Goal: Transaction & Acquisition: Download file/media

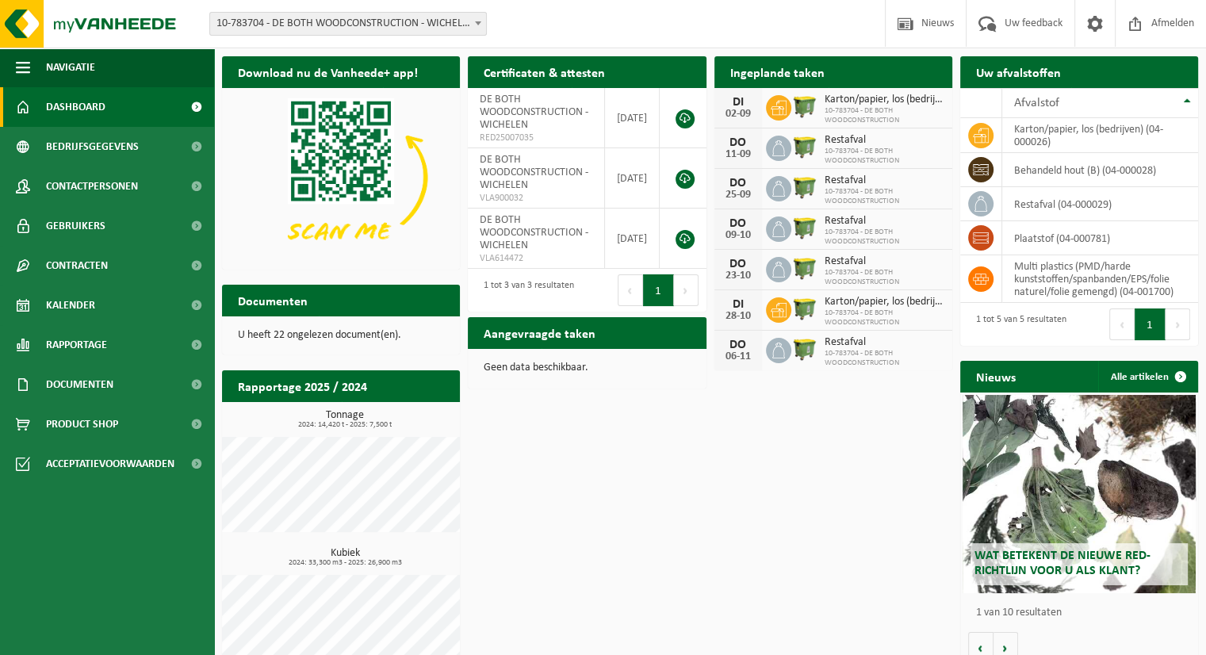
click at [275, 303] on h2 "Documenten" at bounding box center [272, 300] width 101 height 31
click at [363, 334] on p "U heeft 22 ongelezen document(en)." at bounding box center [341, 335] width 206 height 11
click at [263, 303] on h2 "Documenten" at bounding box center [272, 300] width 101 height 31
click at [73, 383] on span "Documenten" at bounding box center [79, 385] width 67 height 40
click at [72, 428] on span "Facturen" at bounding box center [69, 424] width 42 height 30
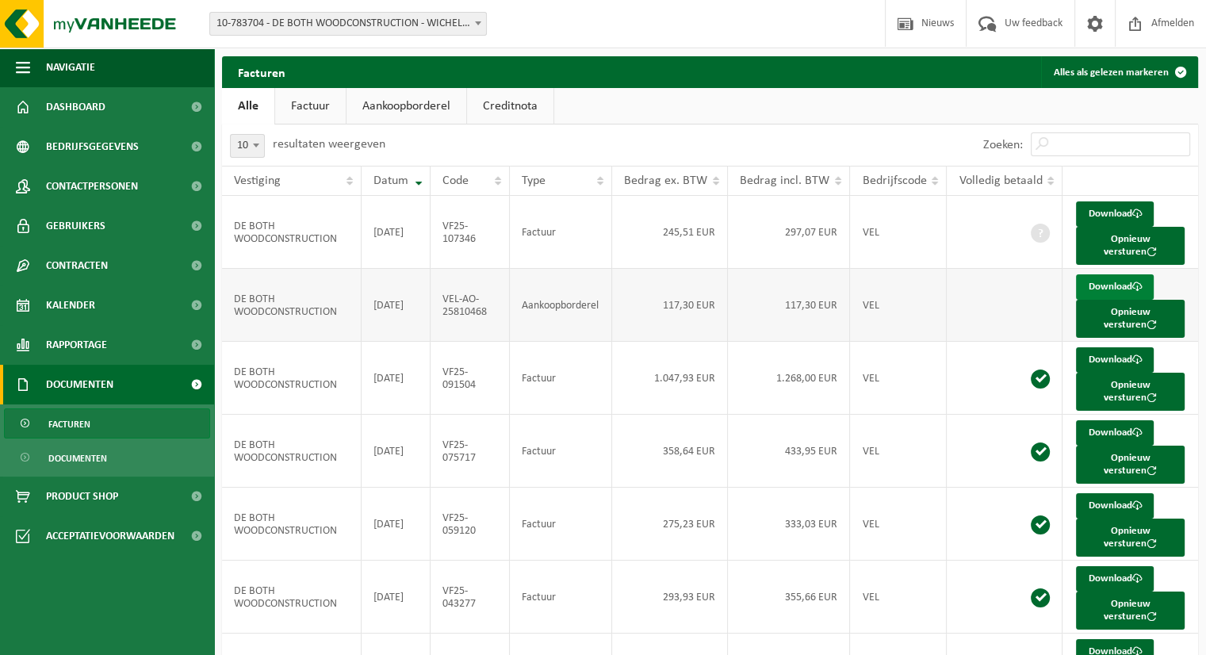
click at [1113, 289] on link "Download" at bounding box center [1115, 286] width 78 height 25
